Goal: Information Seeking & Learning: Learn about a topic

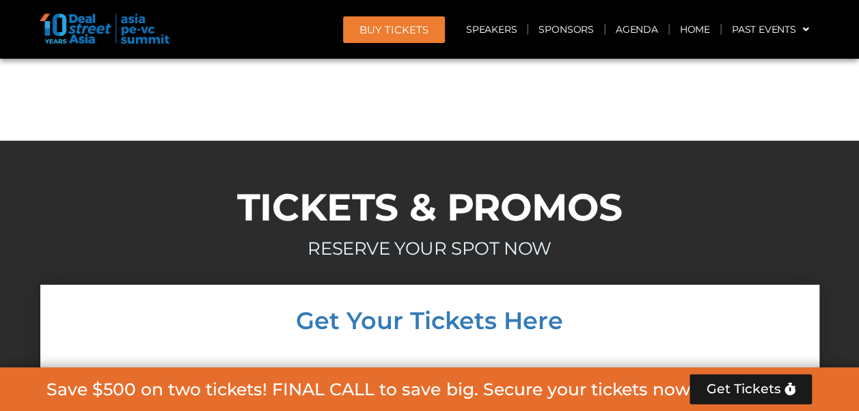
scroll to position [7729, 0]
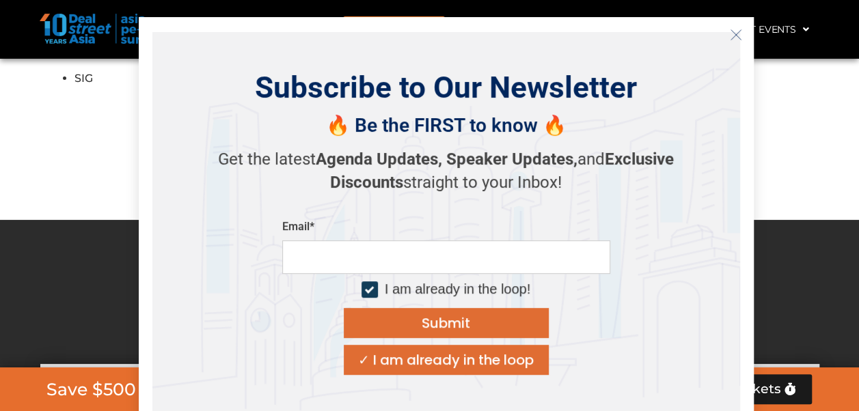
click at [692, 299] on div "Subscribe to Our Newsletter 🔥 Be the FIRST to know 🔥 Get the latest Agenda Upda…" at bounding box center [445, 222] width 587 height 380
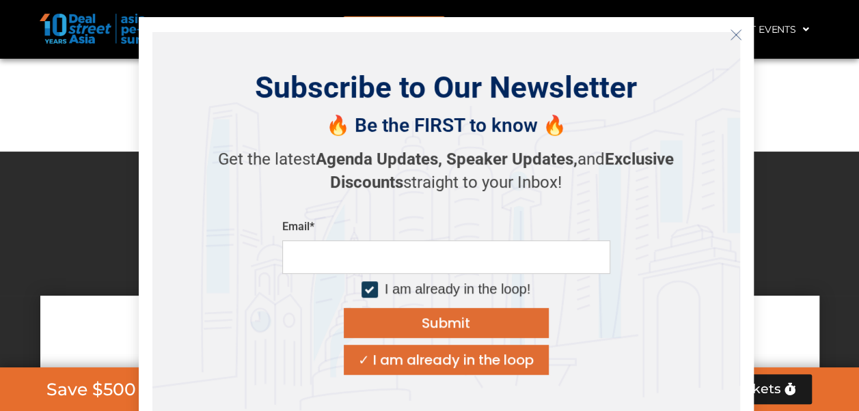
scroll to position [7797, 0]
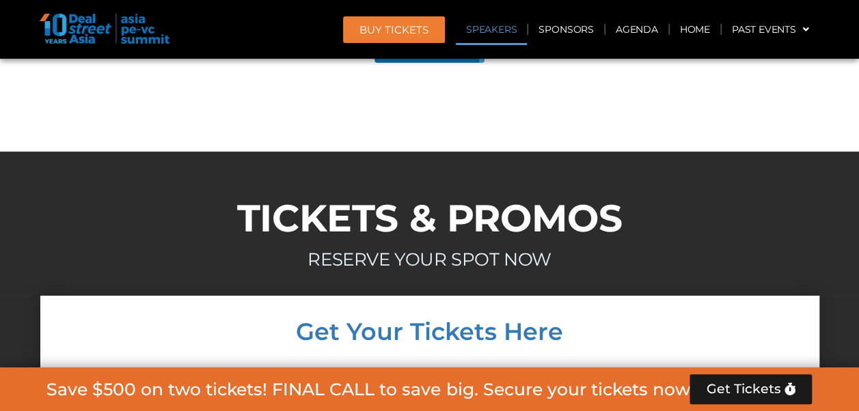
click at [498, 27] on link "Speakers" at bounding box center [491, 29] width 71 height 31
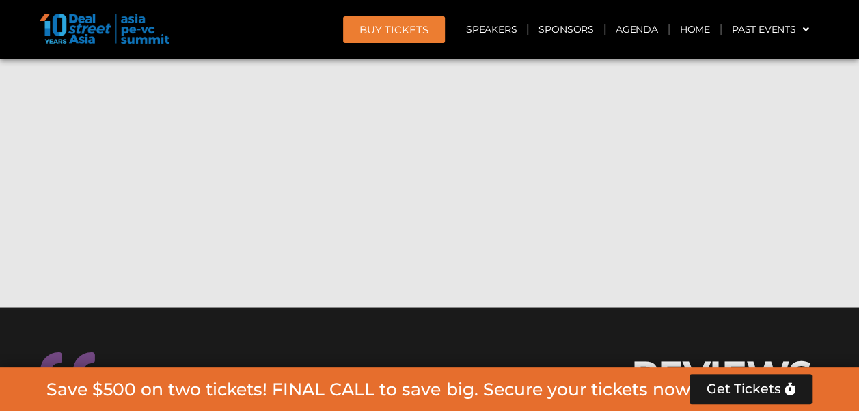
scroll to position [11591, 0]
